Goal: Transaction & Acquisition: Book appointment/travel/reservation

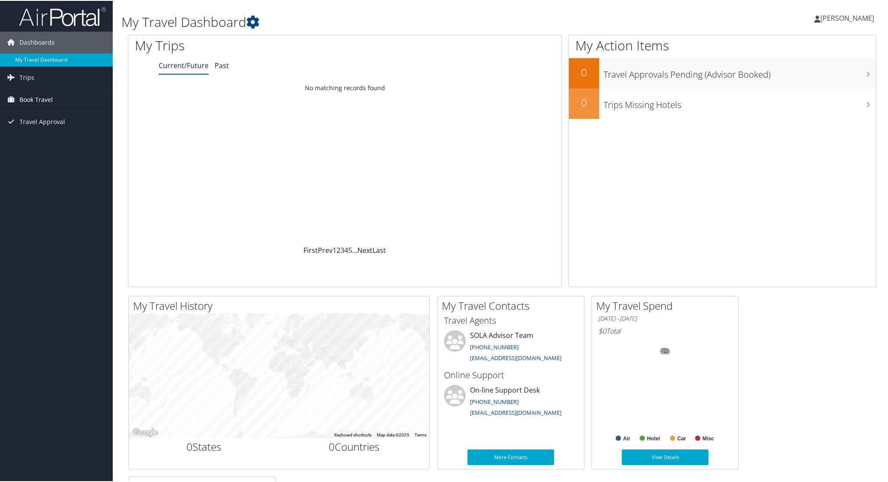
click at [38, 96] on span "Book Travel" at bounding box center [36, 99] width 33 height 22
click at [58, 140] on link "Book/Manage Online Trips" at bounding box center [56, 142] width 113 height 13
click at [34, 78] on link "Trips" at bounding box center [56, 77] width 113 height 22
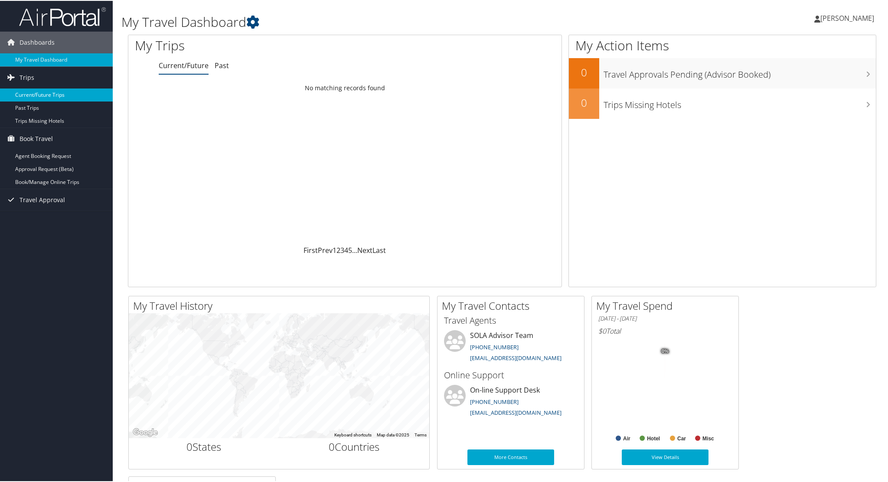
click at [37, 95] on link "Current/Future Trips" at bounding box center [56, 94] width 113 height 13
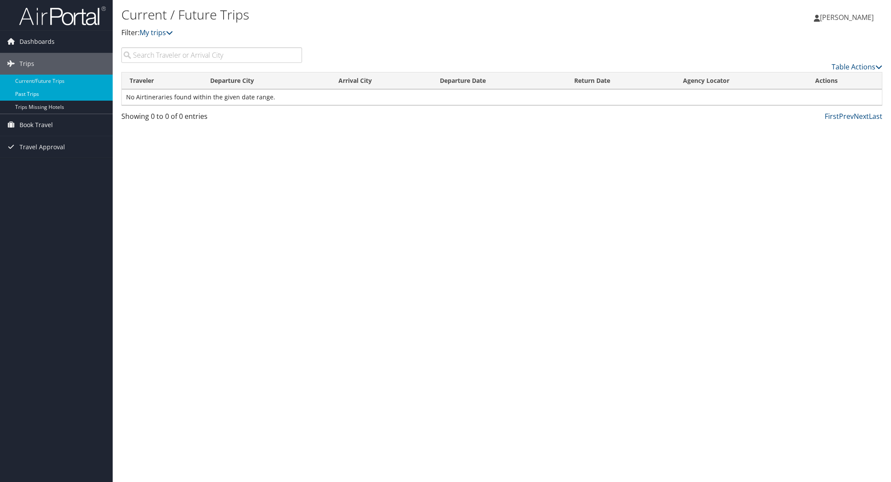
click at [36, 95] on link "Past Trips" at bounding box center [56, 94] width 113 height 13
click at [48, 129] on span "Book Travel" at bounding box center [36, 125] width 33 height 22
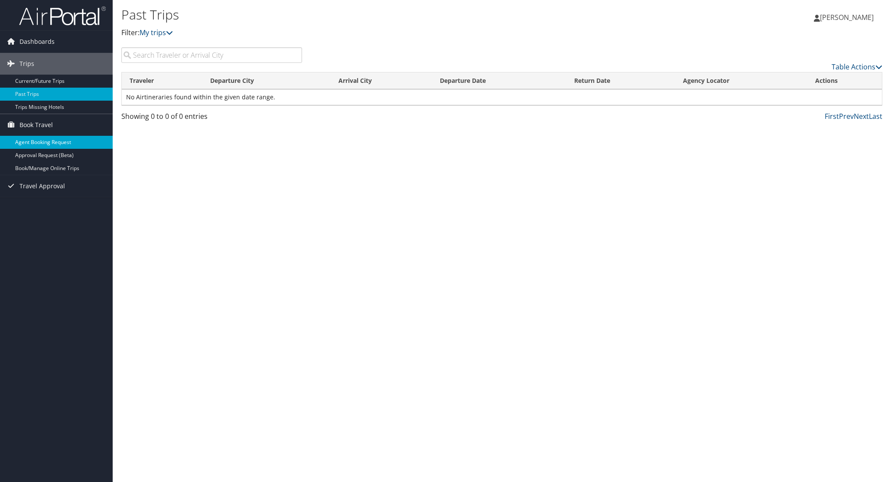
click at [51, 140] on link "Agent Booking Request" at bounding box center [56, 142] width 113 height 13
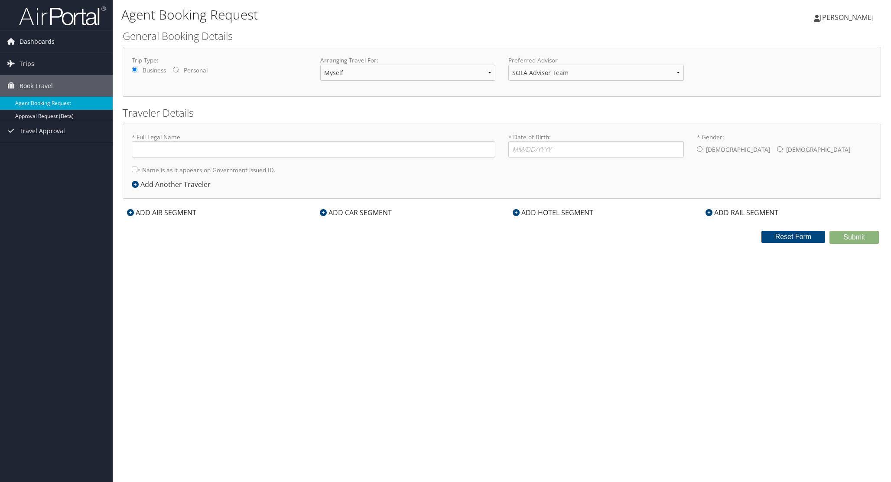
type input "[PERSON_NAME]"
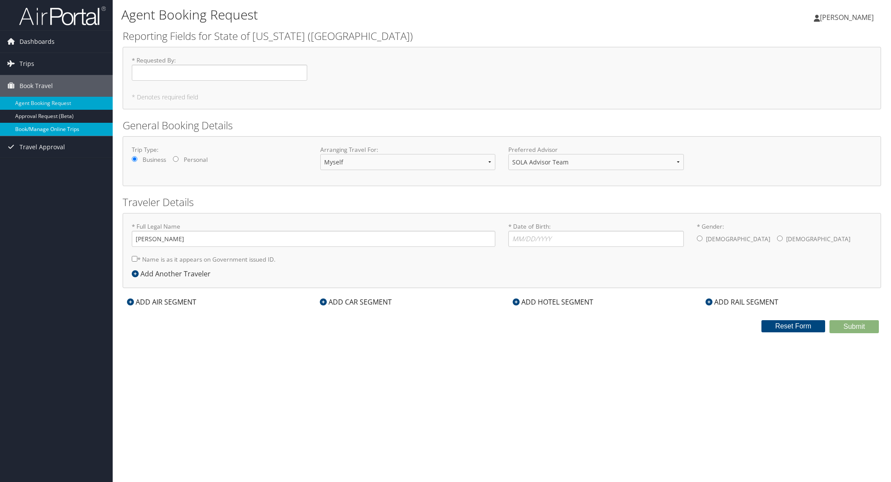
click at [58, 130] on link "Book/Manage Online Trips" at bounding box center [56, 129] width 113 height 13
click at [783, 329] on button "Reset Form" at bounding box center [794, 326] width 64 height 12
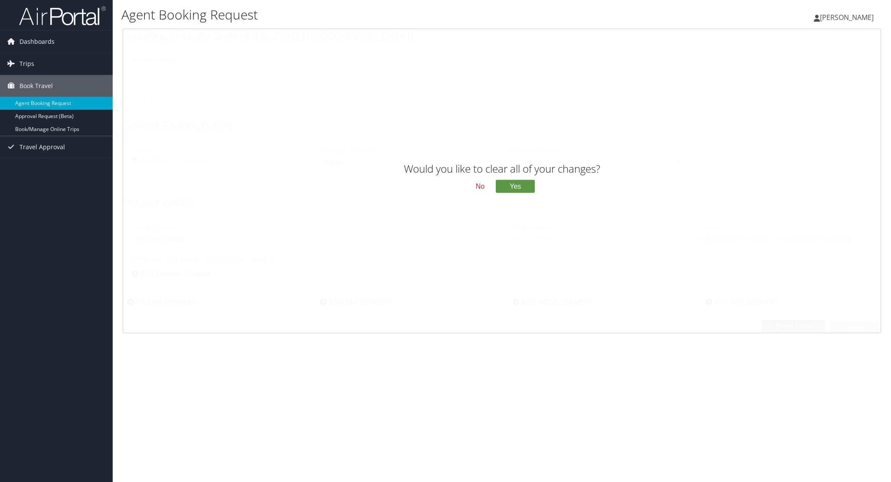
click at [480, 187] on button "No" at bounding box center [480, 186] width 23 height 15
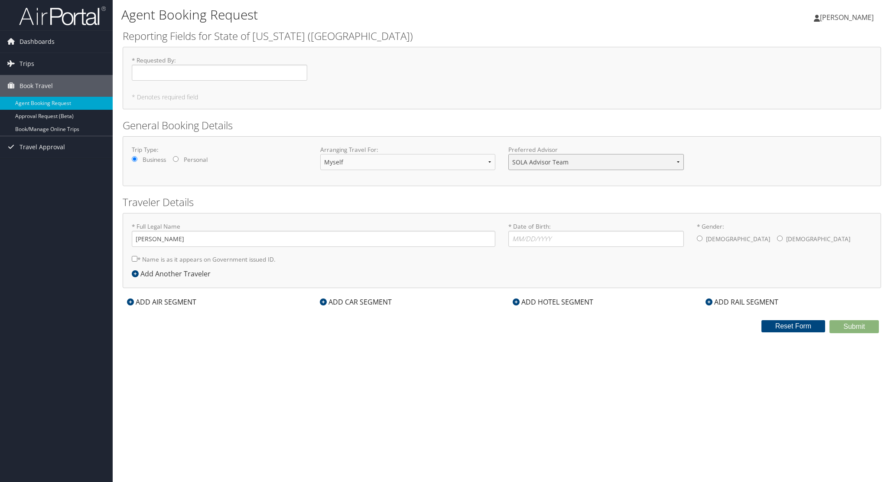
click at [594, 164] on select "SOLA Advisor Team" at bounding box center [596, 162] width 176 height 16
click at [794, 328] on button "Reset Form" at bounding box center [794, 326] width 64 height 12
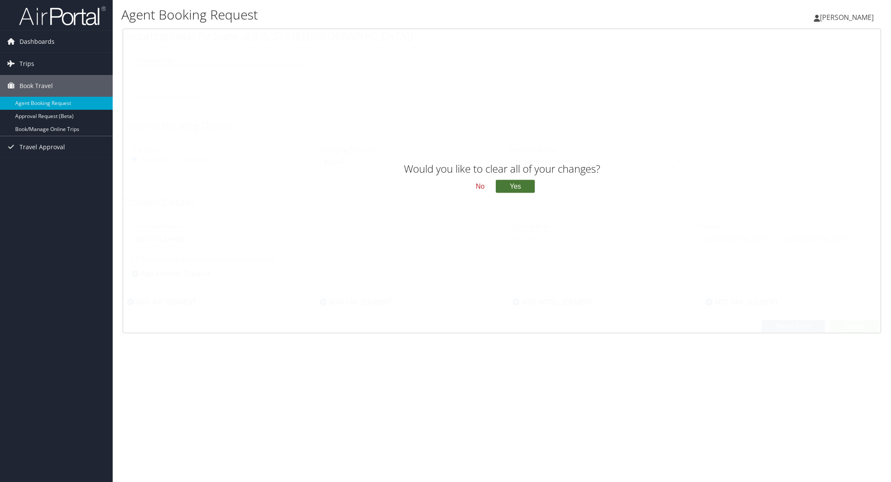
click at [525, 183] on button "Yes" at bounding box center [515, 186] width 39 height 13
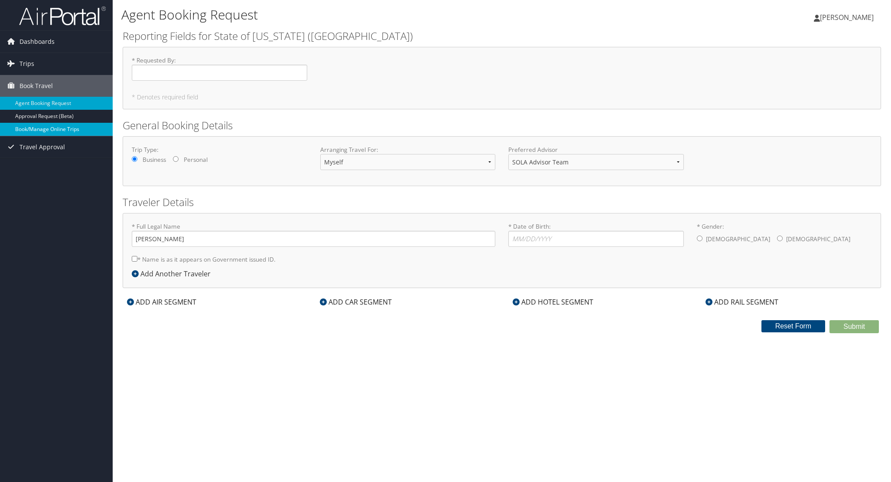
click at [58, 127] on link "Book/Manage Online Trips" at bounding box center [56, 129] width 113 height 13
click at [836, 23] on link "[PERSON_NAME]" at bounding box center [848, 17] width 68 height 26
click at [806, 146] on link "Sign Out" at bounding box center [825, 141] width 97 height 15
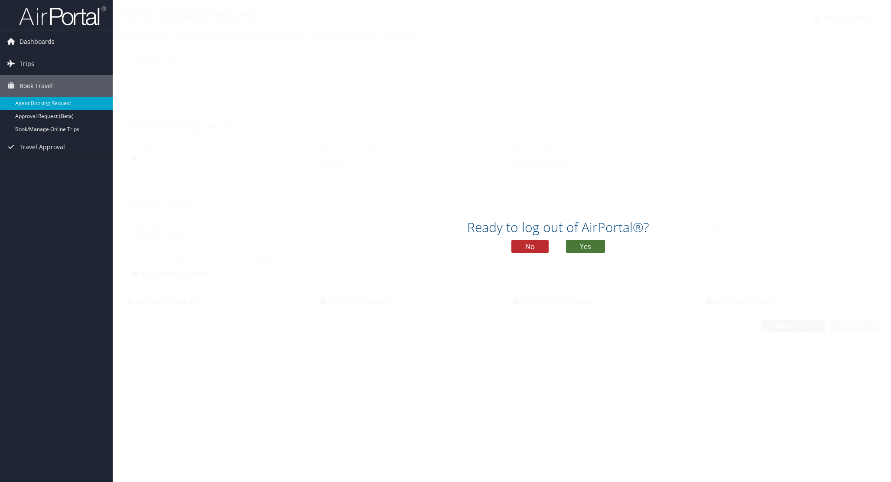
click at [588, 242] on button "Yes" at bounding box center [585, 246] width 39 height 13
